Goal: Information Seeking & Learning: Check status

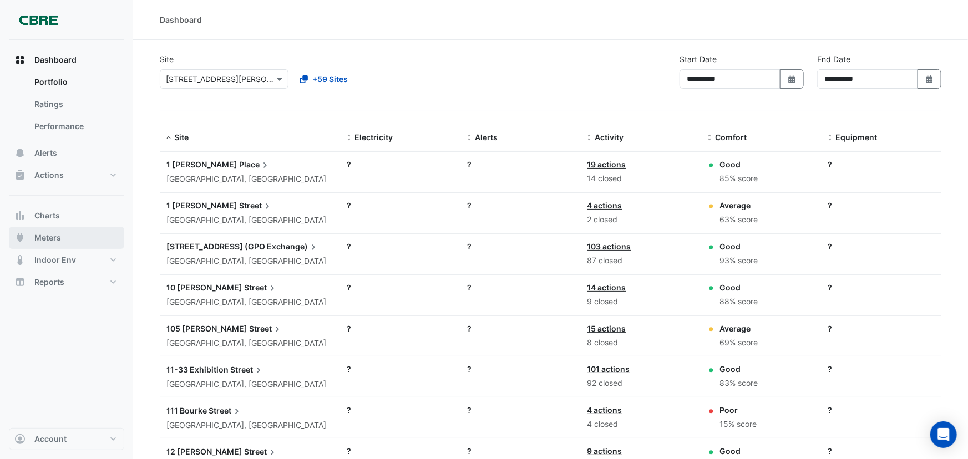
click at [44, 238] on span "Meters" at bounding box center [47, 237] width 27 height 11
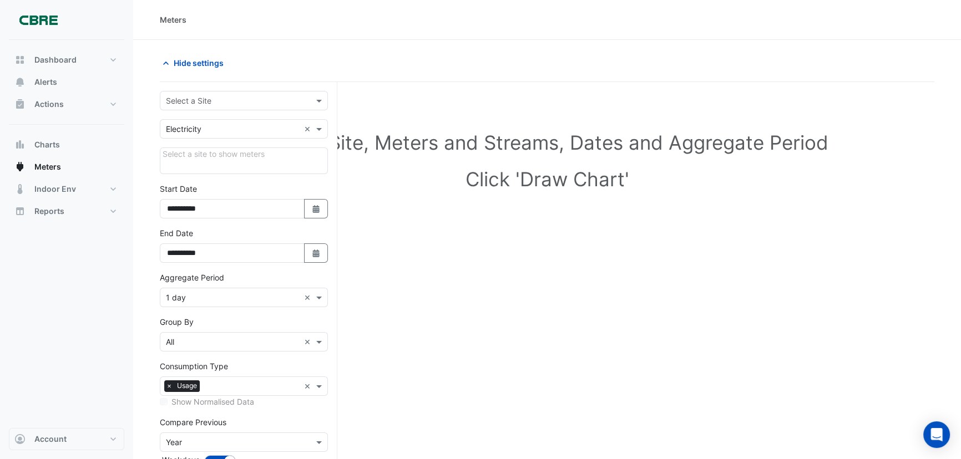
click at [274, 100] on input "text" at bounding box center [233, 101] width 134 height 12
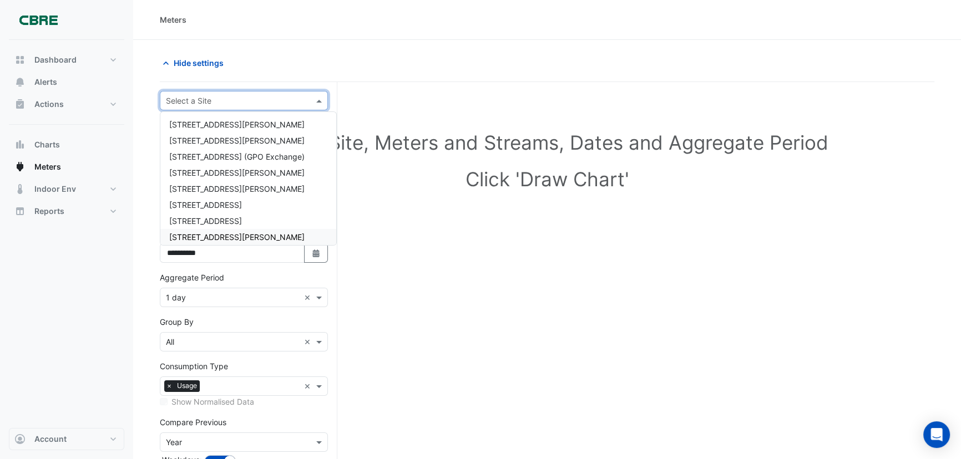
click at [196, 237] on span "[STREET_ADDRESS][PERSON_NAME]" at bounding box center [236, 236] width 135 height 9
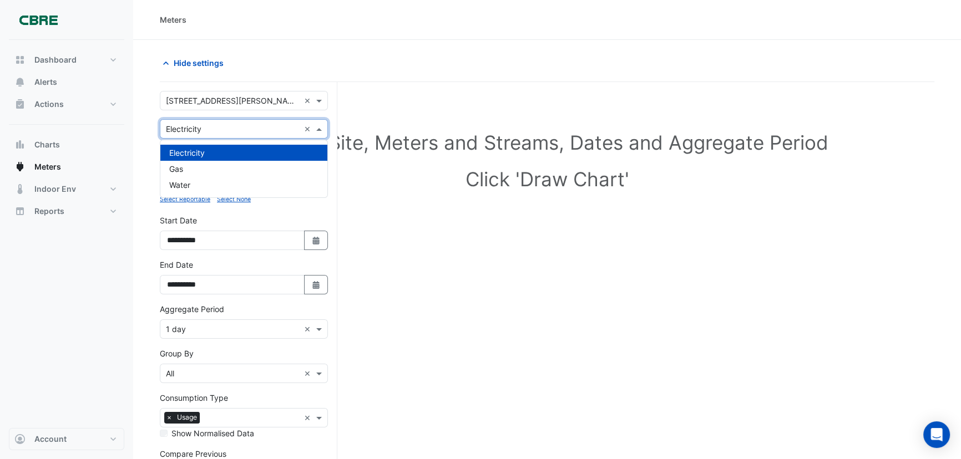
click at [318, 133] on span at bounding box center [320, 129] width 14 height 12
click at [178, 187] on span "Water" at bounding box center [179, 184] width 21 height 9
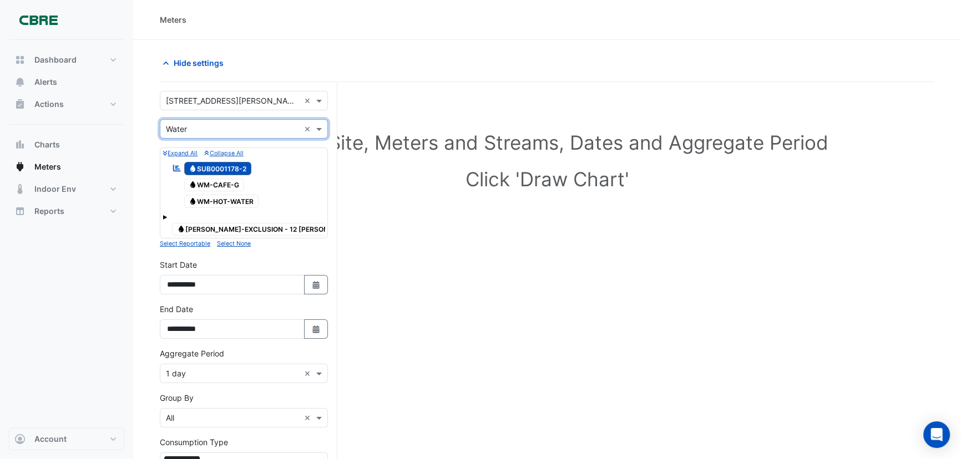
click at [163, 215] on span at bounding box center [165, 217] width 4 height 4
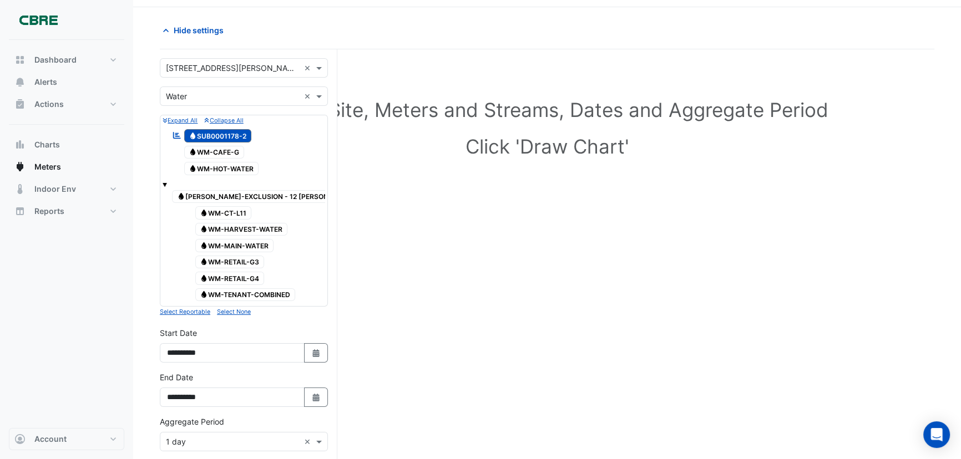
scroll to position [50, 0]
